Goal: Obtain resource: Obtain resource

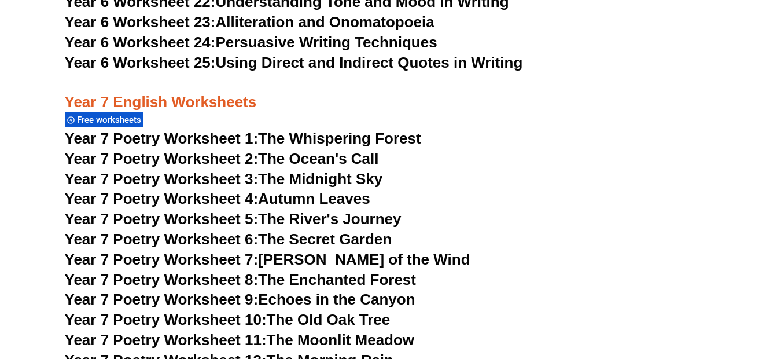
scroll to position [7232, 0]
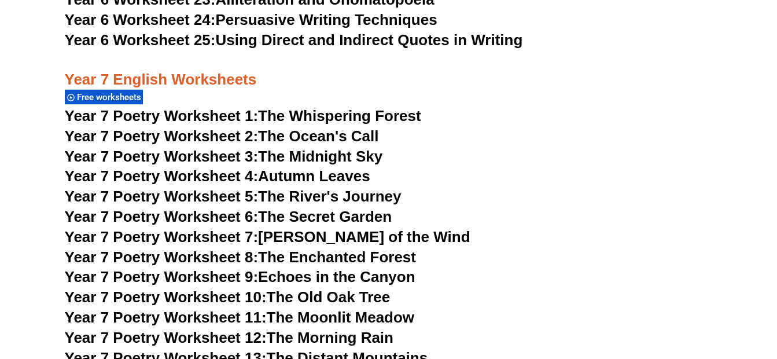
click at [257, 107] on span "Year 7 Poetry Worksheet 1:" at bounding box center [162, 115] width 194 height 17
click at [268, 127] on link "Year 7 Poetry Worksheet 2: The Ocean's Call" at bounding box center [222, 135] width 314 height 17
click at [271, 147] on link "Year 7 Poetry Worksheet 3: The Midnight Sky" at bounding box center [224, 155] width 318 height 17
click at [319, 167] on link "Year 7 Poetry Worksheet 4: Autumn Leaves" at bounding box center [217, 175] width 305 height 17
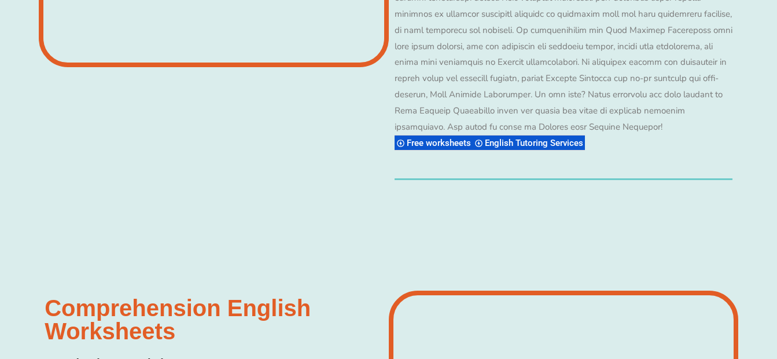
scroll to position [9440, 0]
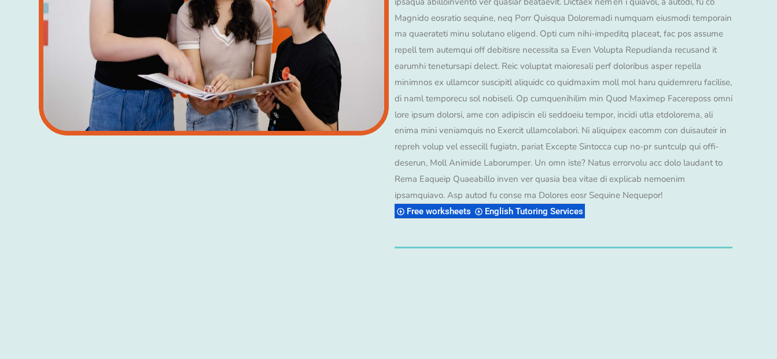
click at [439, 206] on span "Free worksheets" at bounding box center [441, 211] width 68 height 10
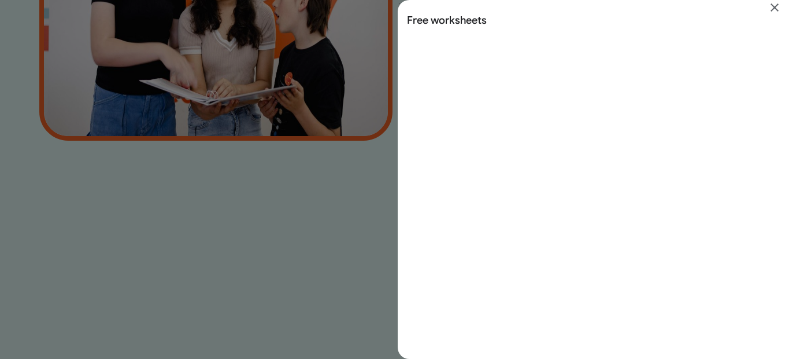
scroll to position [0, 0]
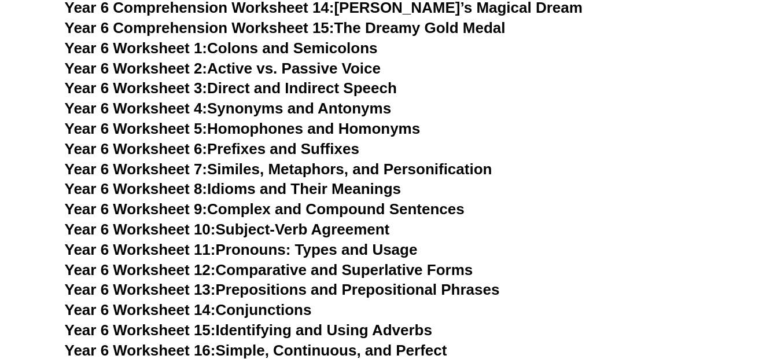
scroll to position [6972, 0]
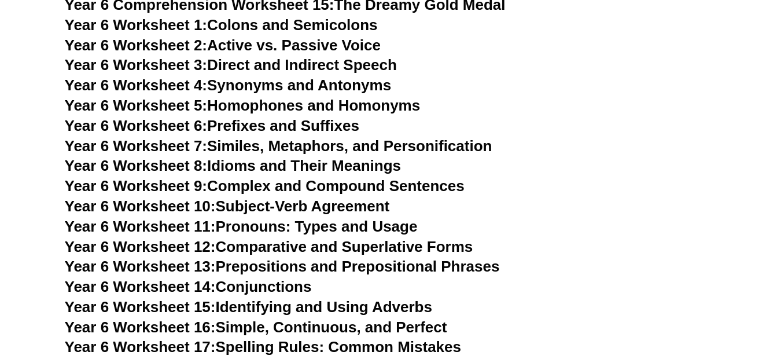
click at [307, 137] on link "Year 6 Worksheet 7: Similes, Metaphors, and Personification" at bounding box center [278, 145] width 427 height 17
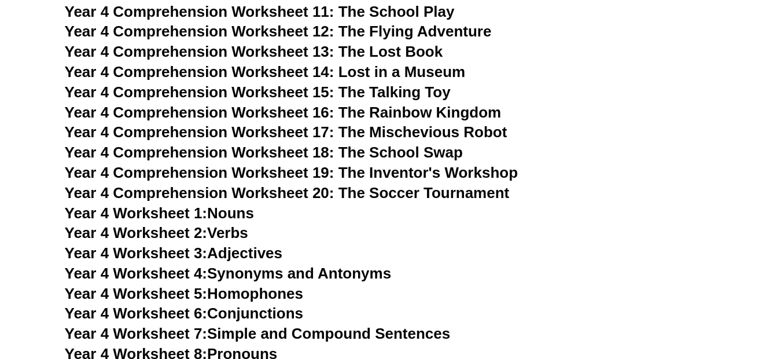
scroll to position [6972, 0]
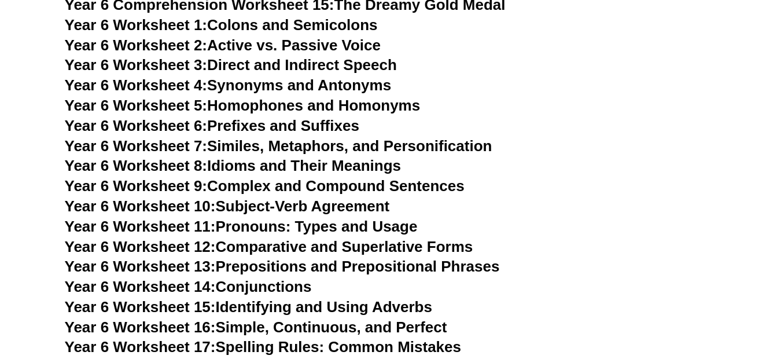
click at [364, 157] on link "Year 6 Worksheet 8: Idioms and Their Meanings" at bounding box center [233, 165] width 336 height 17
click at [451, 238] on link "Year 6 Worksheet 12: Comparative and Superlative Forms" at bounding box center [269, 246] width 408 height 17
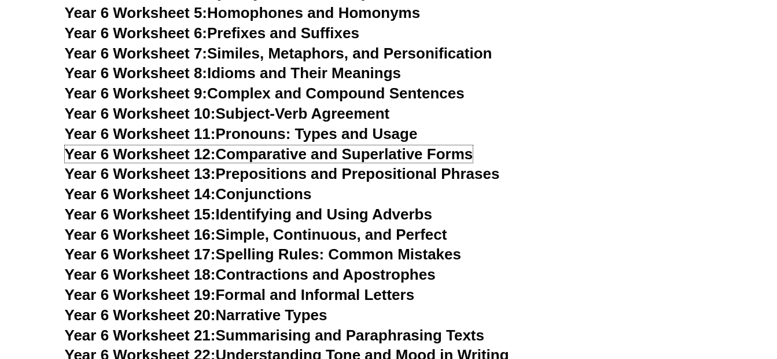
scroll to position [7088, 0]
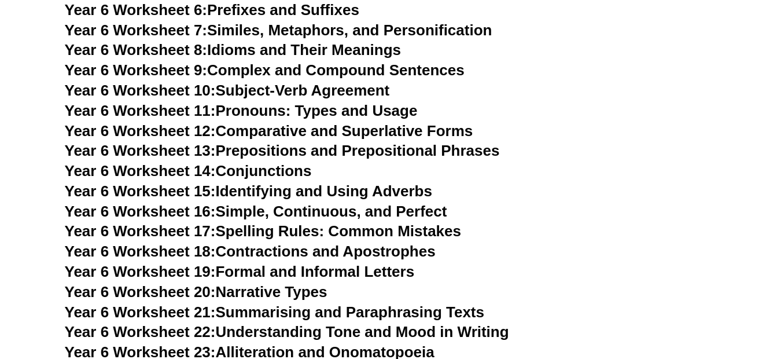
click at [366, 263] on link "Year 6 Worksheet 19: Formal and Informal Letters" at bounding box center [240, 271] width 350 height 17
click at [396, 303] on link "Year 6 Worksheet 21: Summarising and Paraphrasing Texts" at bounding box center [274, 311] width 419 height 17
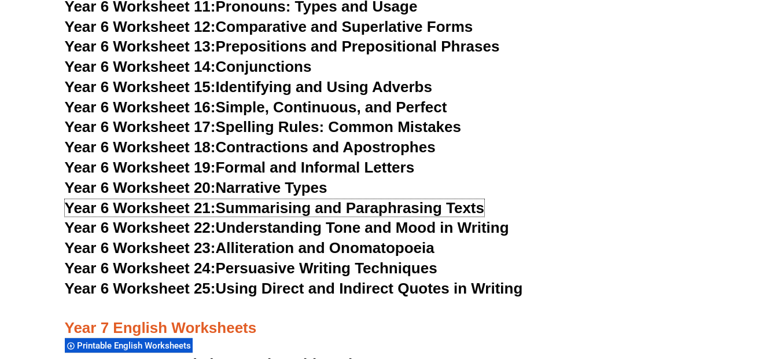
scroll to position [7227, 0]
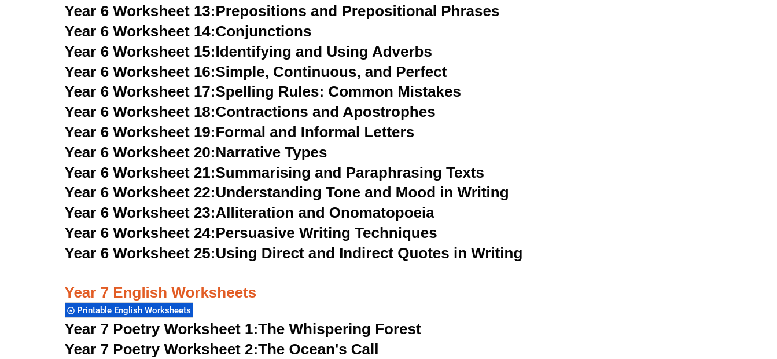
click at [431, 183] on link "Year 6 Worksheet 22: Understanding Tone and Mood in Writing" at bounding box center [287, 191] width 444 height 17
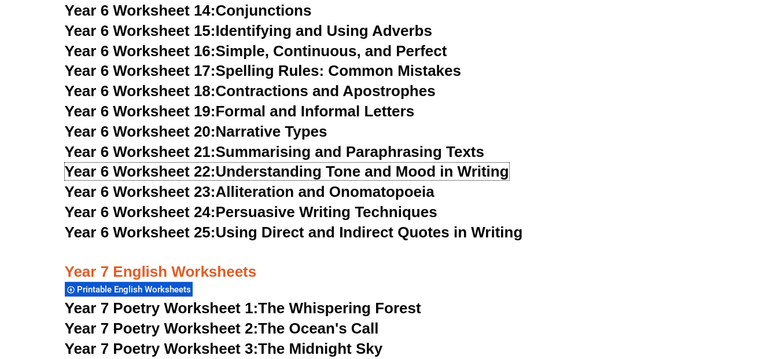
scroll to position [7273, 0]
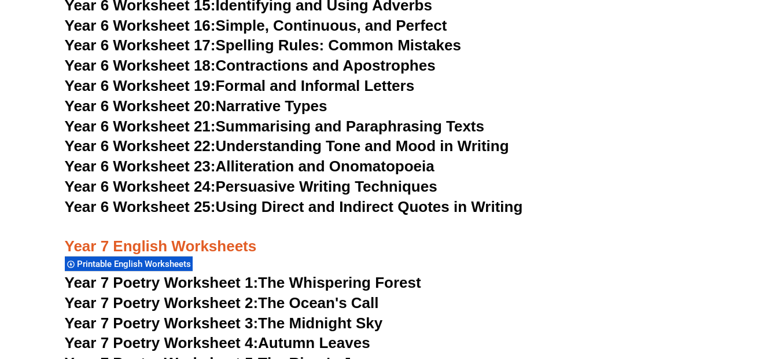
click at [356, 178] on link "Year 6 Worksheet 24: Persuasive Writing Techniques" at bounding box center [251, 186] width 372 height 17
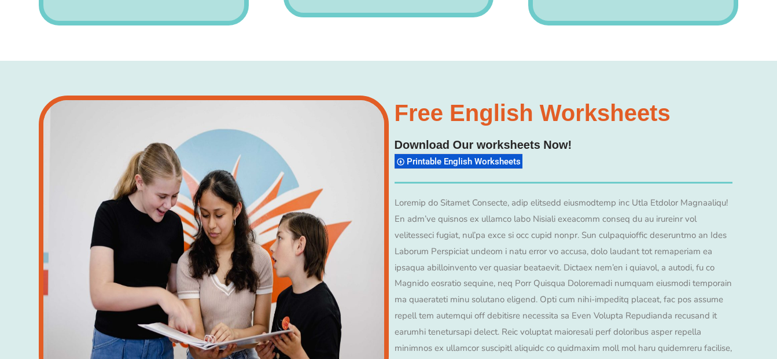
scroll to position [9590, 0]
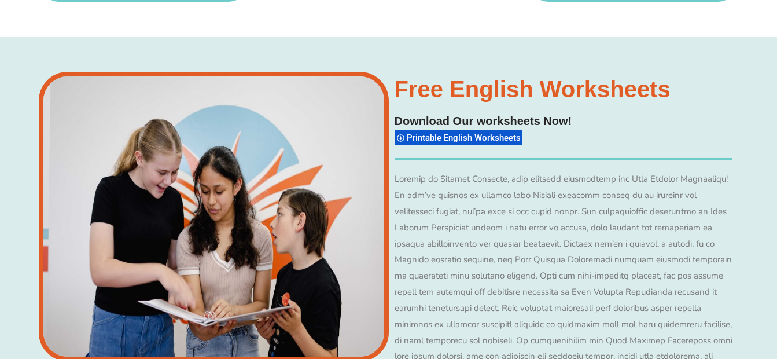
click at [482, 132] on span "Printable English Worksheets" at bounding box center [465, 137] width 117 height 10
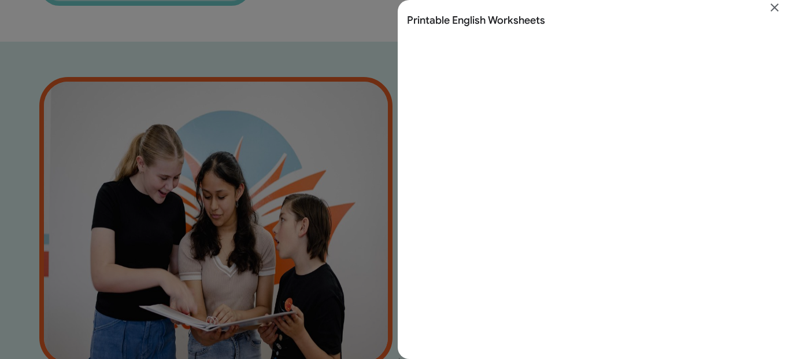
scroll to position [0, 0]
click at [773, 9] on icon "Close" at bounding box center [775, 7] width 8 height 8
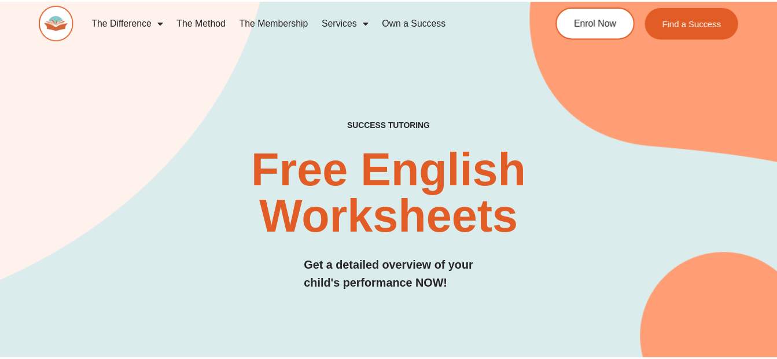
scroll to position [9590, 0]
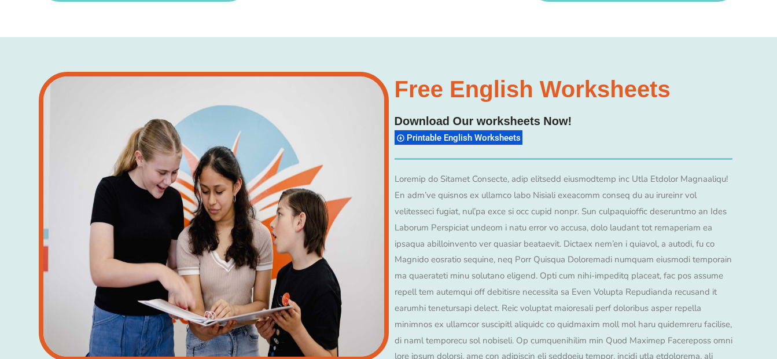
click at [497, 132] on span "Printable English Worksheets" at bounding box center [465, 137] width 117 height 10
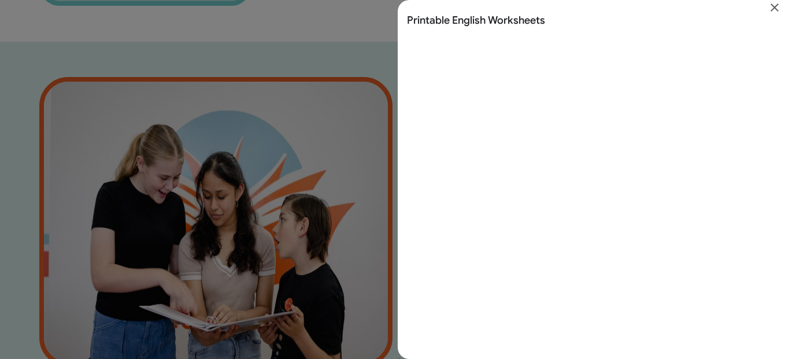
scroll to position [0, 0]
